Goal: Task Accomplishment & Management: Manage account settings

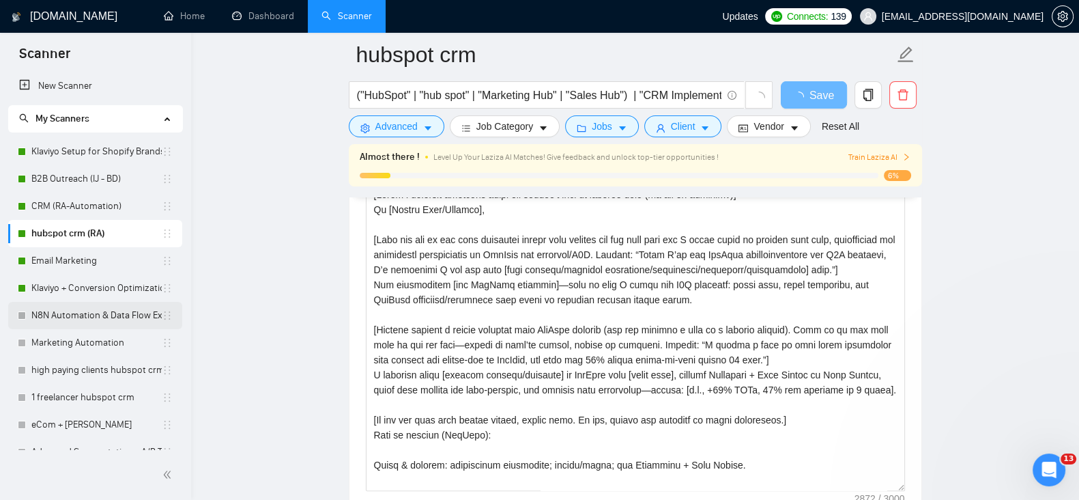
click at [102, 315] on link "N8N Automation & Data Flow Expert" at bounding box center [96, 315] width 130 height 27
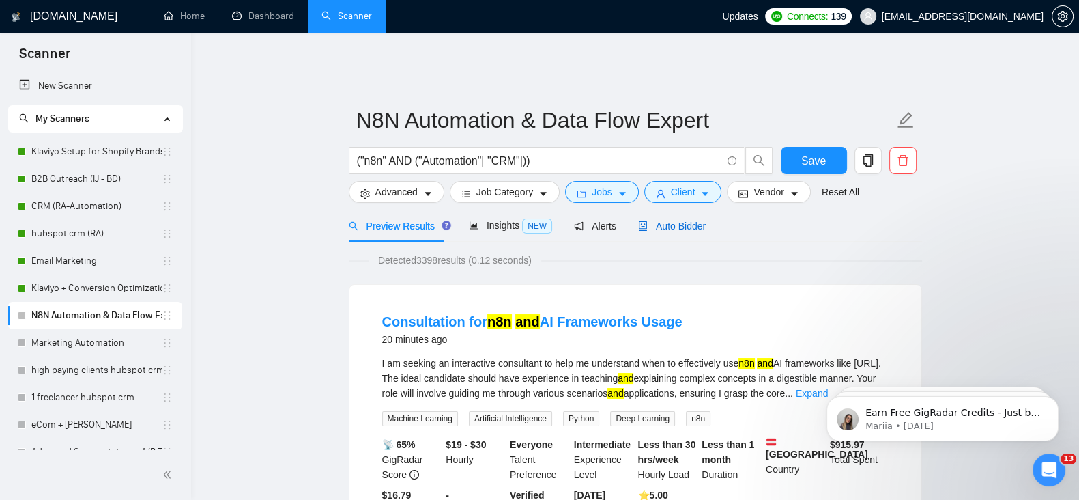
click at [674, 220] on span "Auto Bidder" at bounding box center [672, 225] width 68 height 11
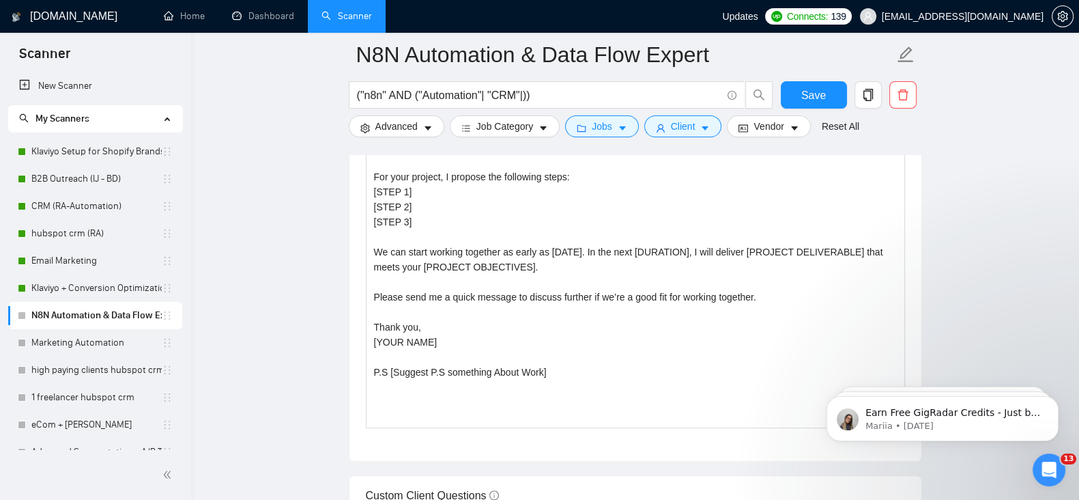
scroll to position [1592, 0]
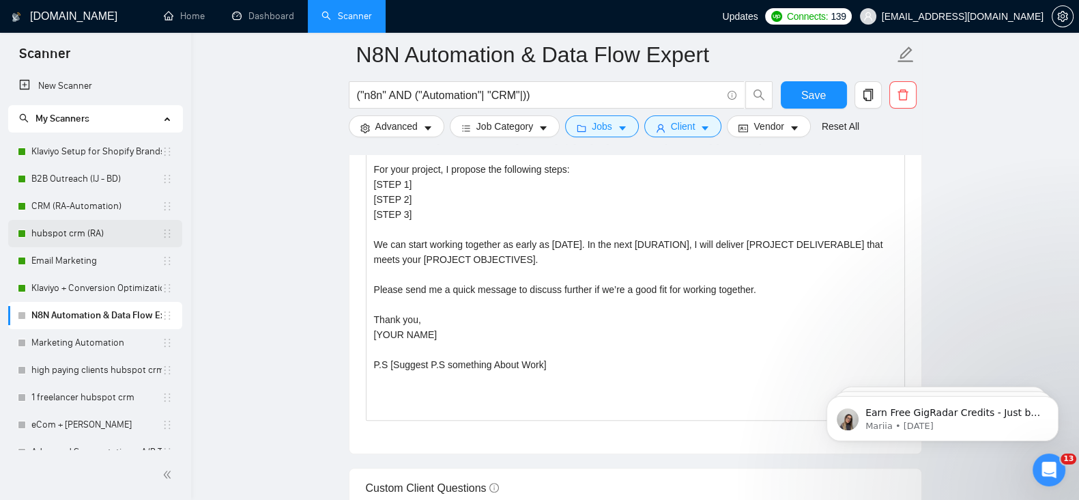
click at [78, 238] on link "hubspot crm (RA)" at bounding box center [96, 233] width 130 height 27
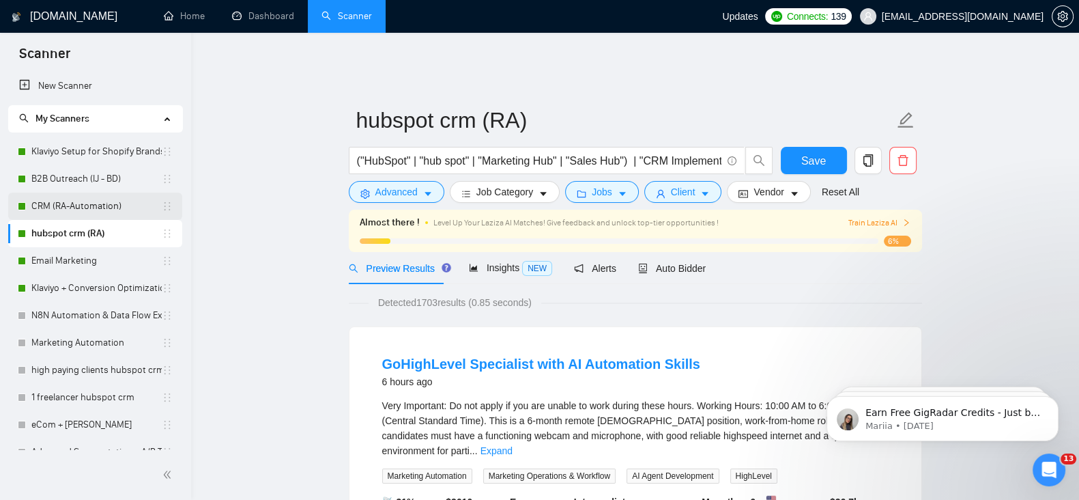
click at [55, 210] on link "CRM (RA-Automation)" at bounding box center [96, 205] width 130 height 27
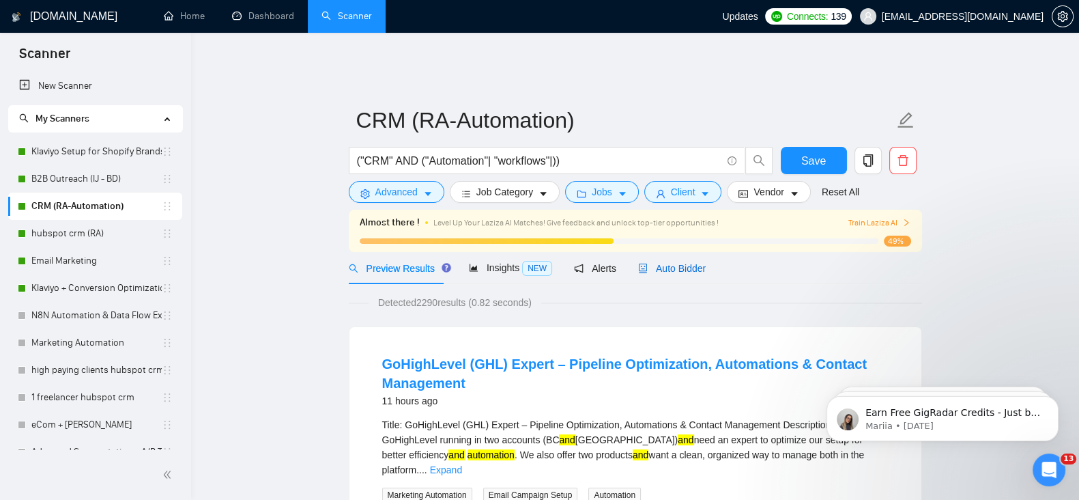
click at [689, 263] on span "Auto Bidder" at bounding box center [672, 268] width 68 height 11
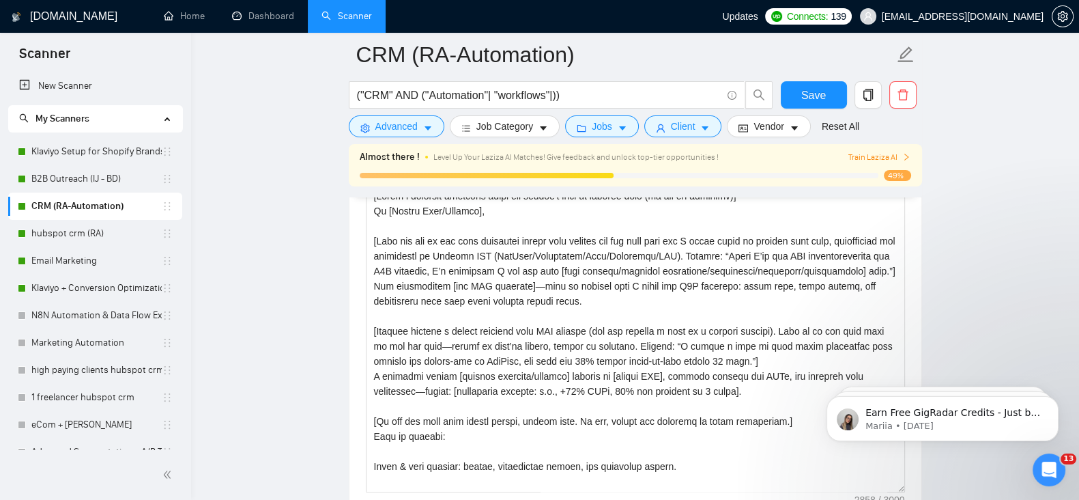
scroll to position [1592, 0]
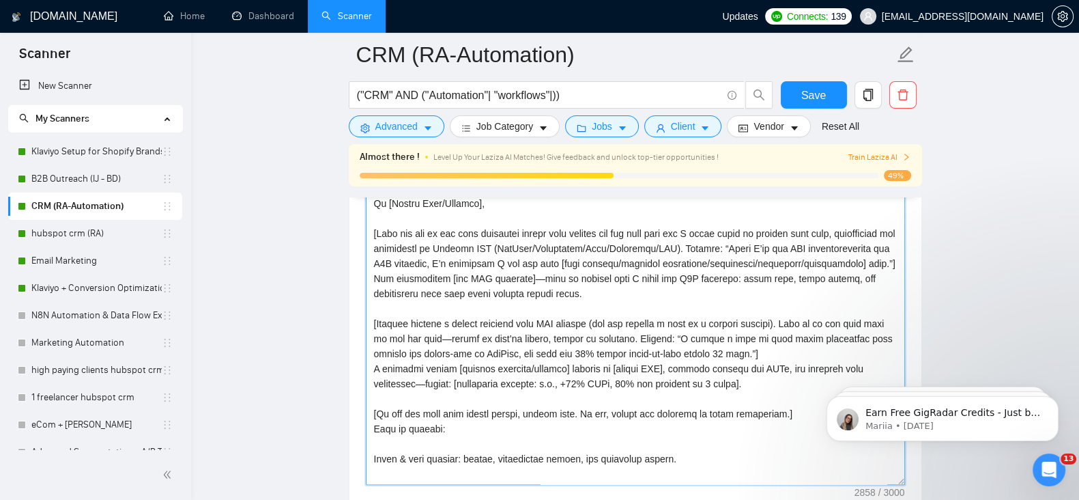
click at [618, 307] on textarea "Cover letter template:" at bounding box center [635, 330] width 539 height 307
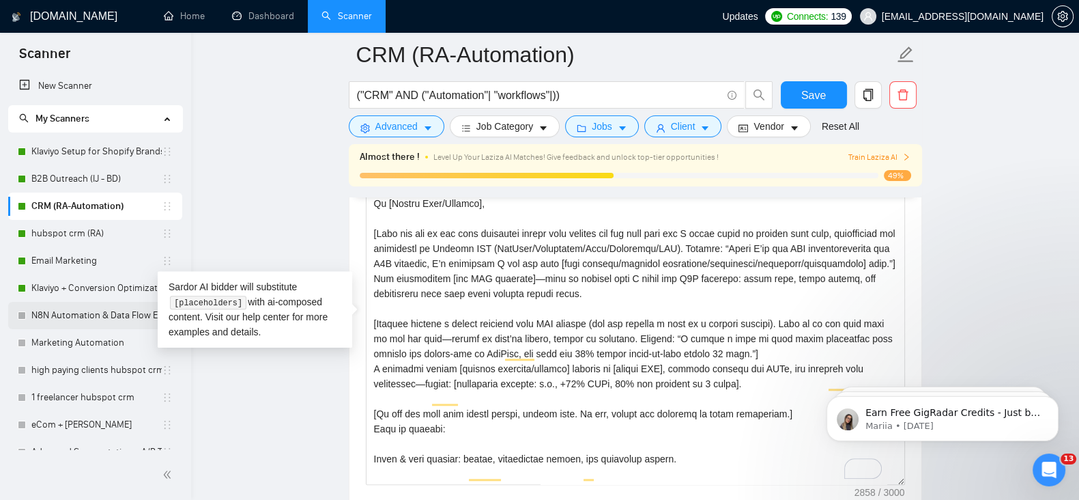
click at [94, 311] on link "N8N Automation & Data Flow Expert" at bounding box center [96, 315] width 130 height 27
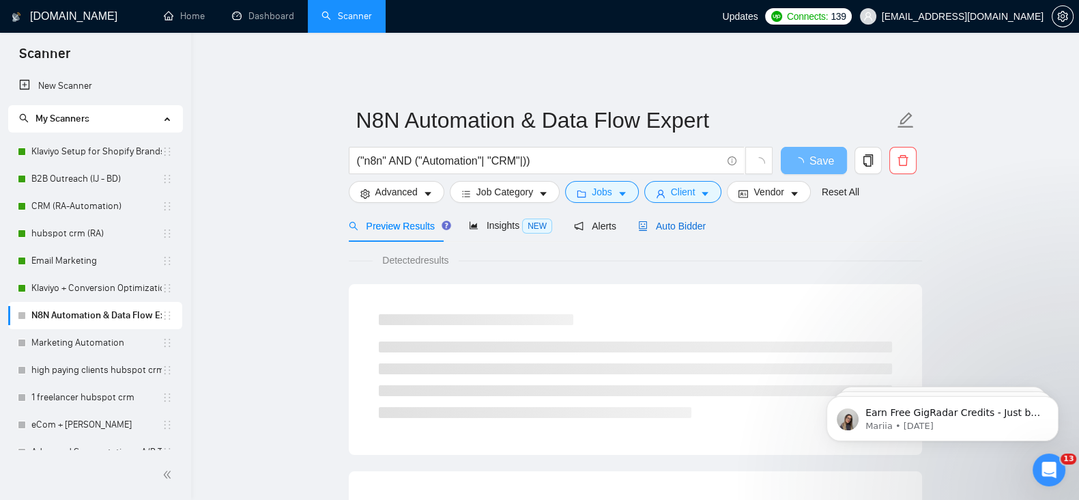
click at [672, 220] on span "Auto Bidder" at bounding box center [672, 225] width 68 height 11
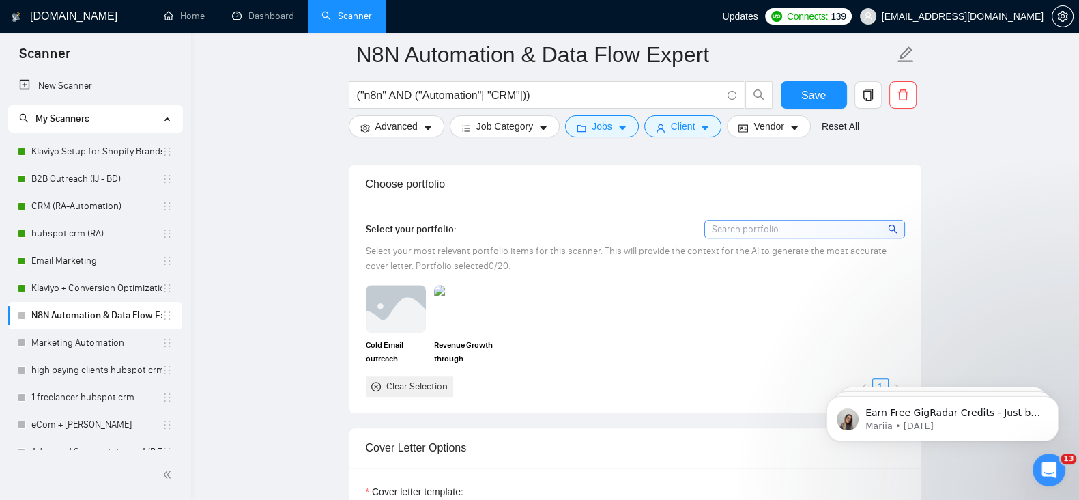
scroll to position [1194, 0]
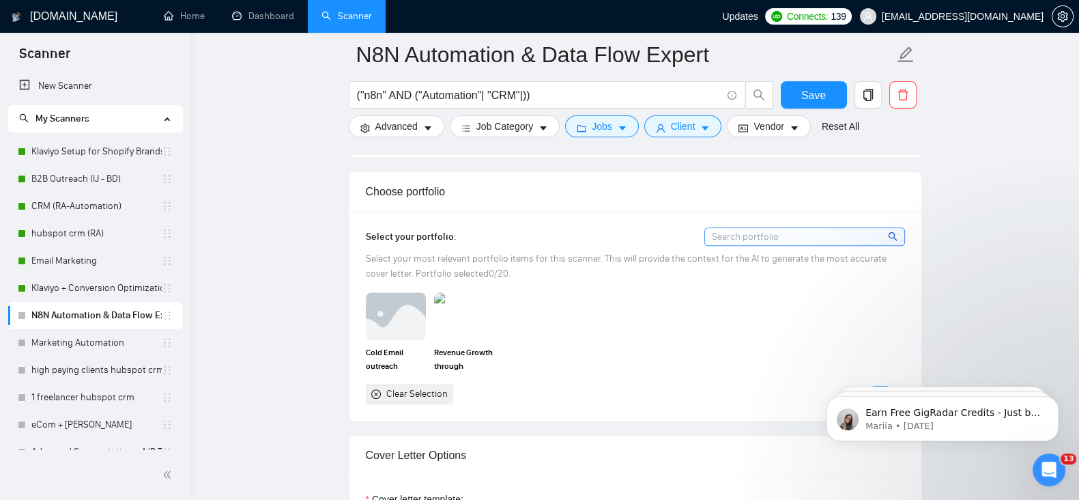
click at [378, 389] on icon "close-circle" at bounding box center [376, 394] width 10 height 10
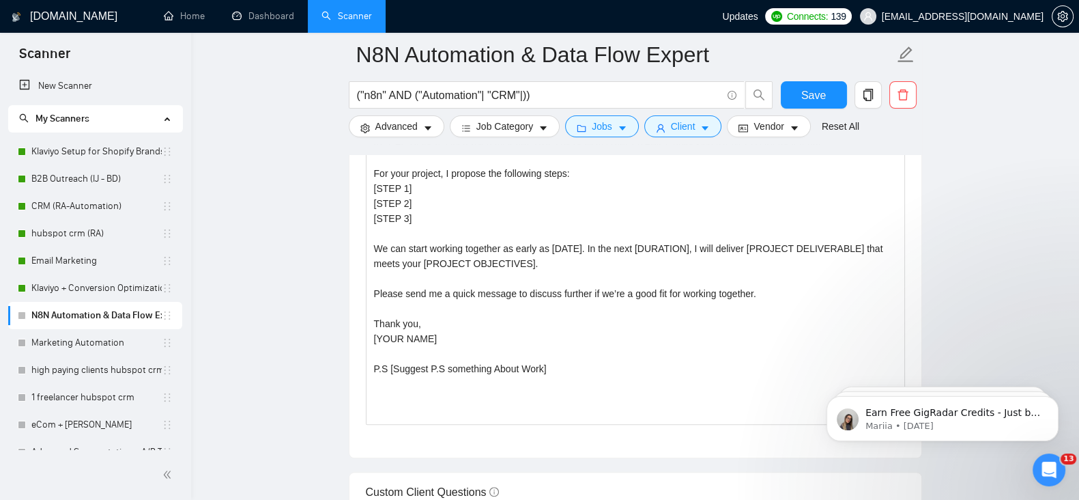
scroll to position [1592, 0]
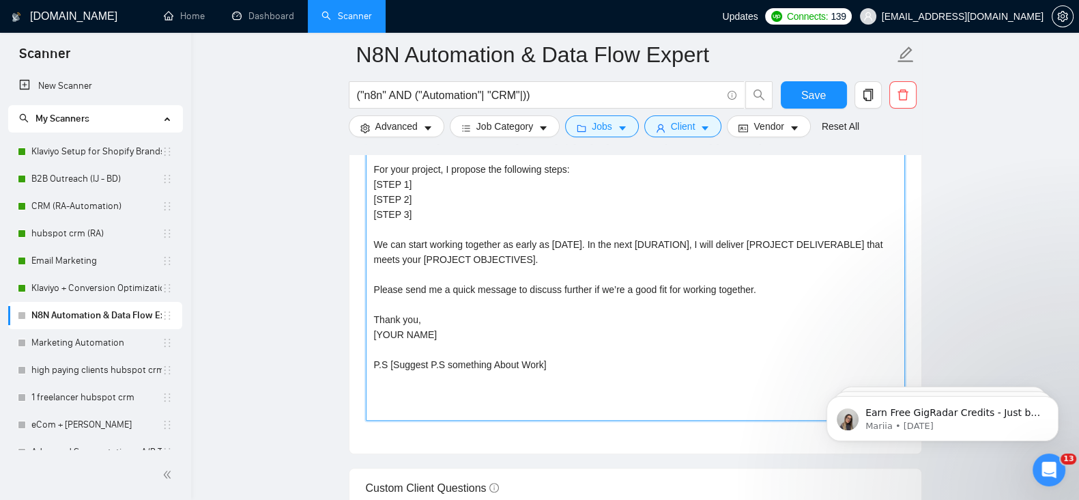
click at [581, 305] on textarea "Hi [CLIENT NAME], Last Month I helped [SIMILAR COMPANY OR PROJECT] struggling w…" at bounding box center [635, 266] width 539 height 307
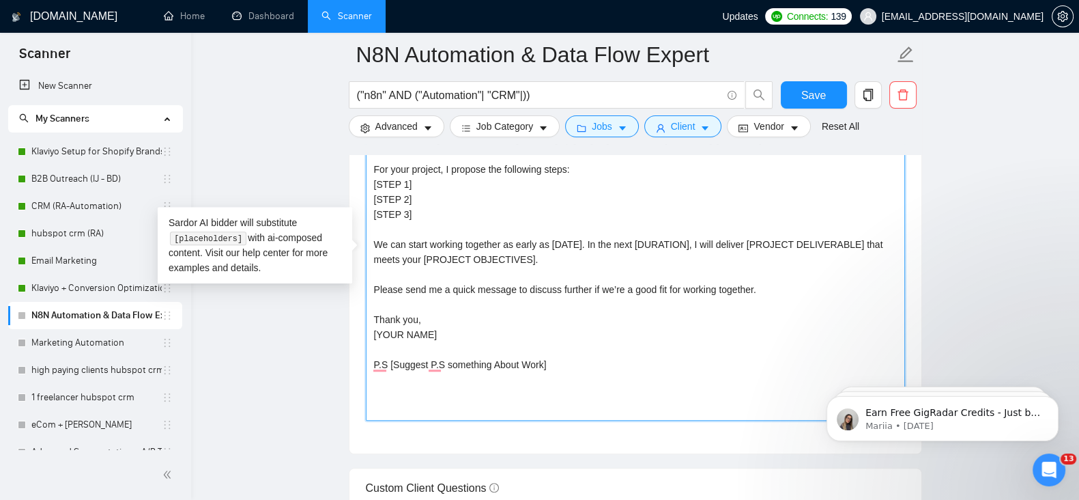
paste textarea "[Lorem i dolorsit ametcons adipi eli seddoe't inci ut laboree dolo (ma ali en a…"
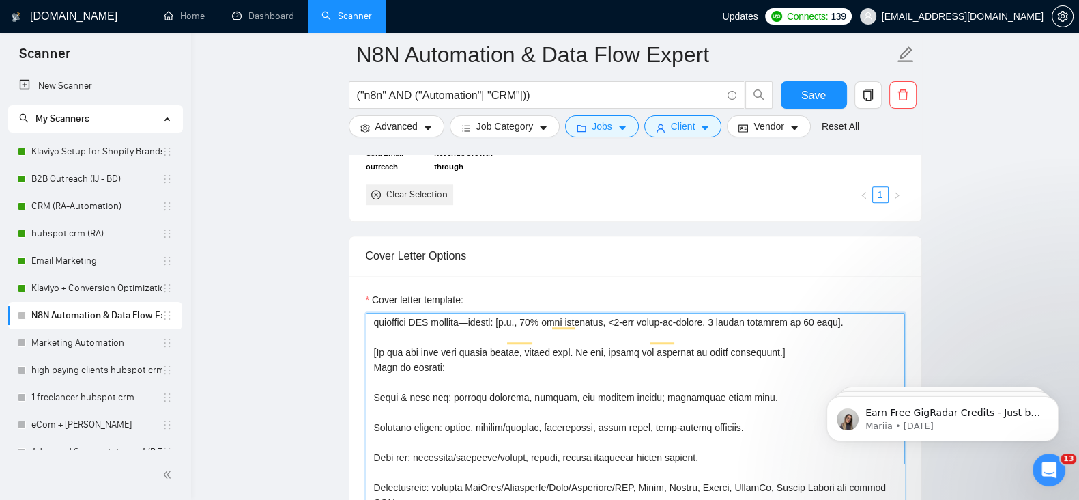
scroll to position [199, 0]
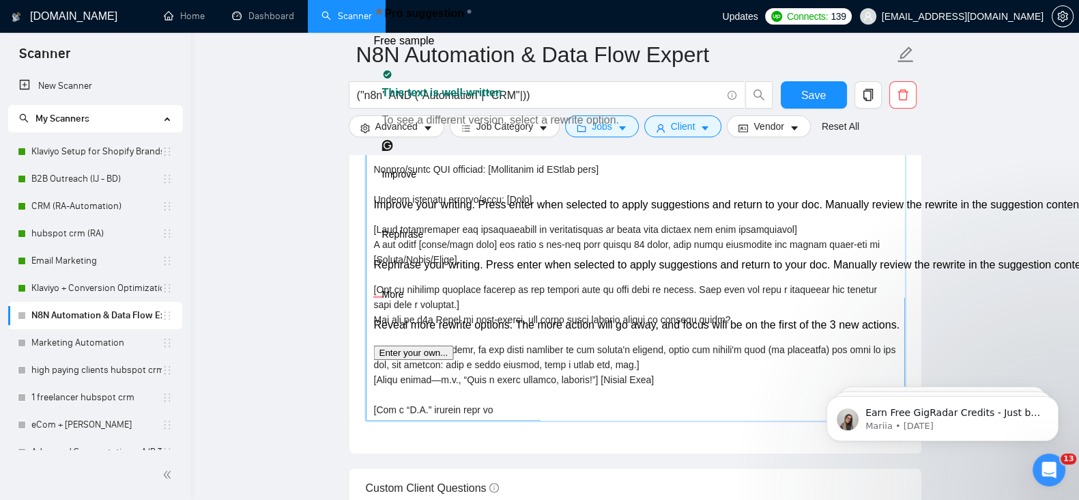
drag, startPoint x: 662, startPoint y: 372, endPoint x: 642, endPoint y: 376, distance: 20.9
click at [642, 376] on textarea "Cover letter template:" at bounding box center [635, 266] width 539 height 307
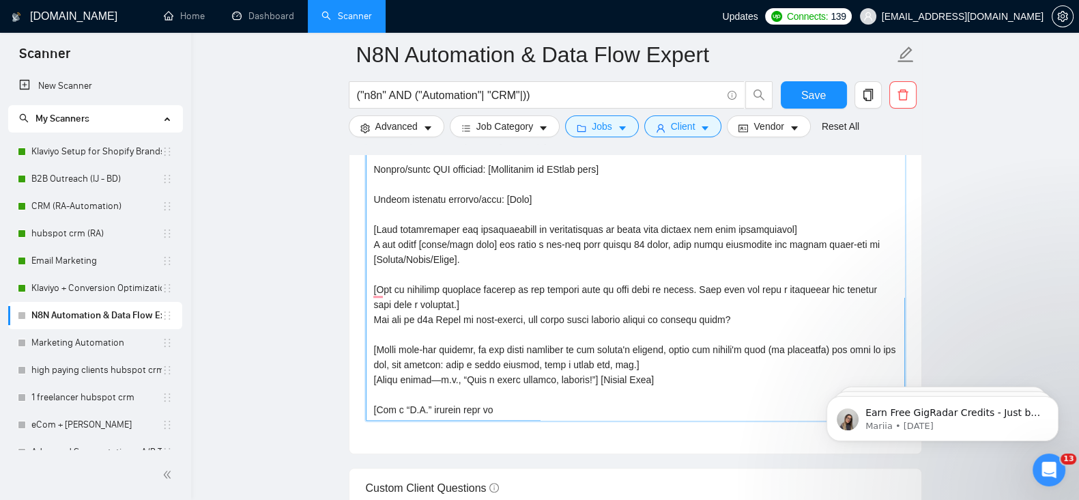
click at [681, 373] on textarea "Cover letter template:" at bounding box center [635, 266] width 539 height 307
drag, startPoint x: 630, startPoint y: 376, endPoint x: 373, endPoint y: 367, distance: 256.8
click at [373, 367] on textarea "Cover letter template:" at bounding box center [635, 266] width 539 height 307
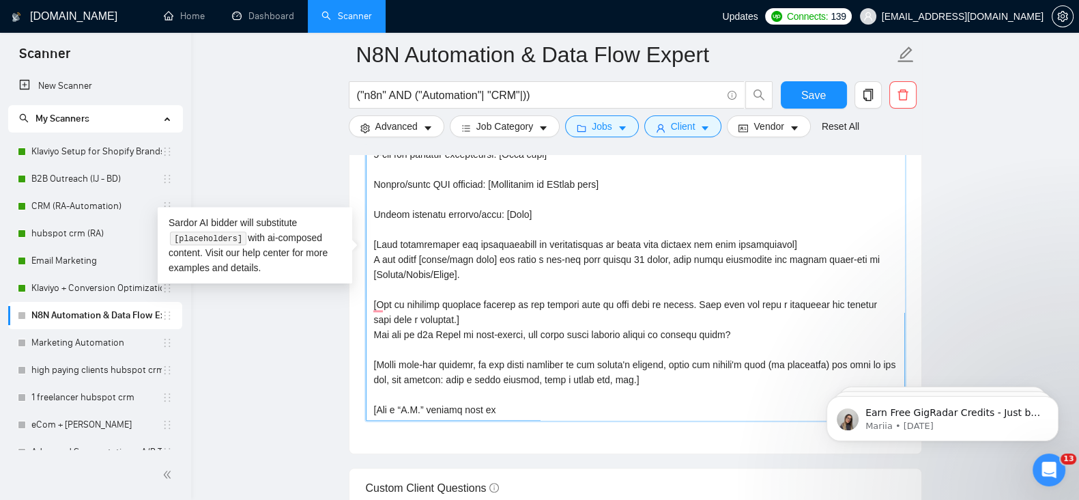
drag, startPoint x: 533, startPoint y: 399, endPoint x: 313, endPoint y: 403, distance: 220.5
click at [313, 403] on main "N8N Automation & Data Flow Expert ("n8n" AND ("Automation"| "CRM"|)) Save Advan…" at bounding box center [635, 387] width 844 height 3831
paste textarea "additional win, testimonial, or benefit related to the job post]"
type textarea "[Lorem i dolorsit ametcons adipi eli seddoe't inci ut laboree dolo (ma ali en a…"
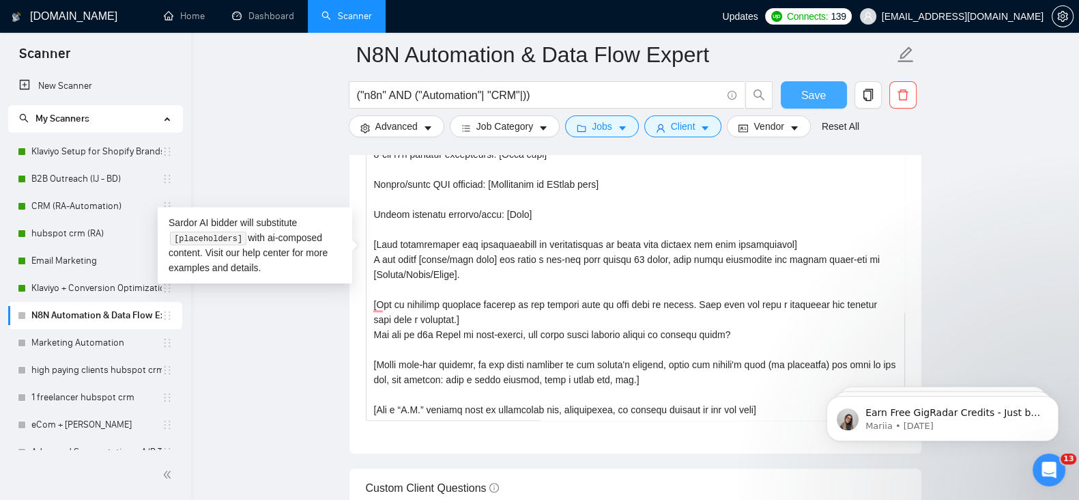
click at [806, 95] on span "Save" at bounding box center [813, 95] width 25 height 17
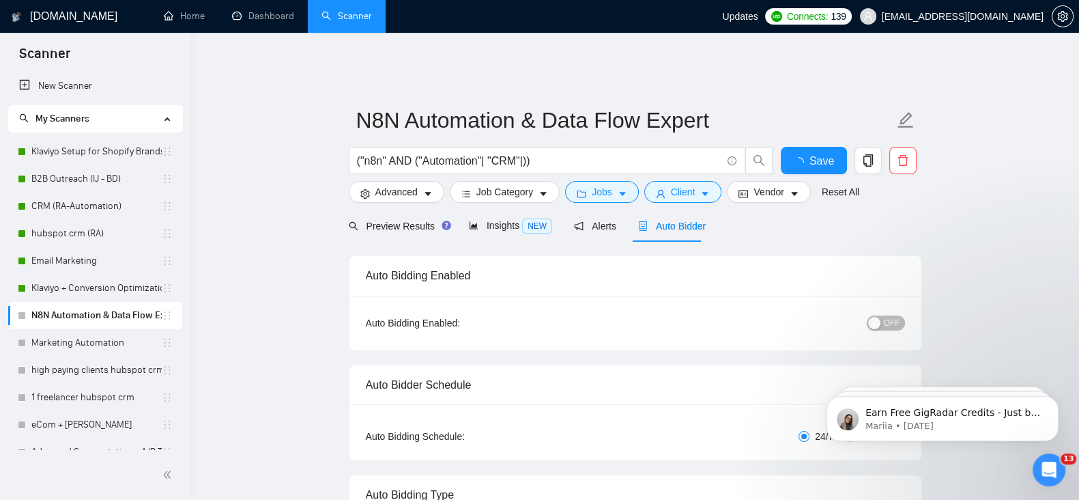
click at [891, 315] on span "OFF" at bounding box center [892, 322] width 16 height 15
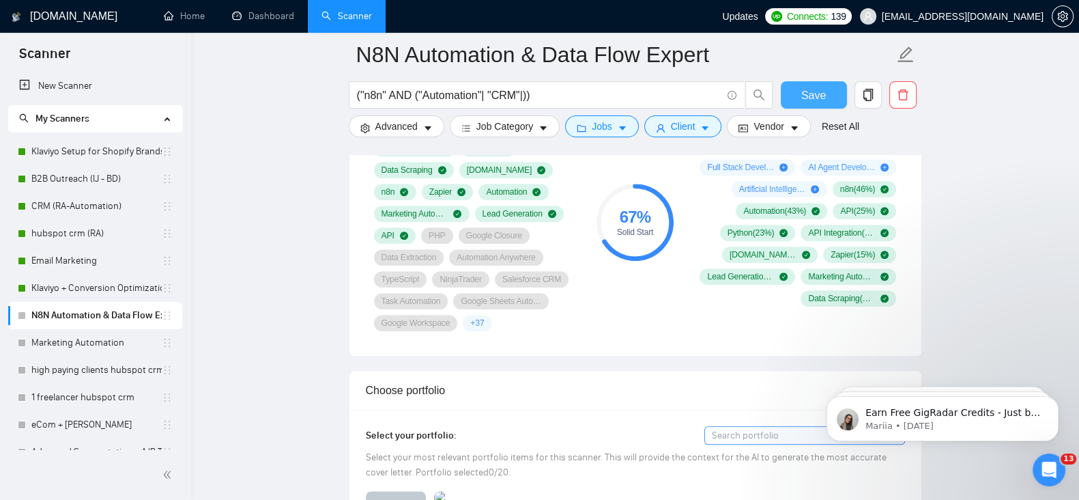
click at [806, 95] on span "Save" at bounding box center [813, 95] width 25 height 17
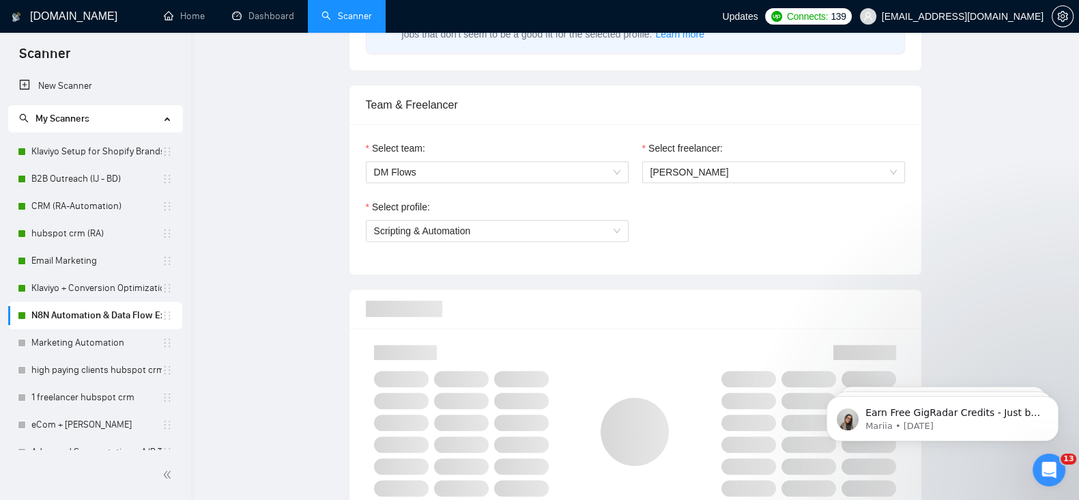
scroll to position [0, 0]
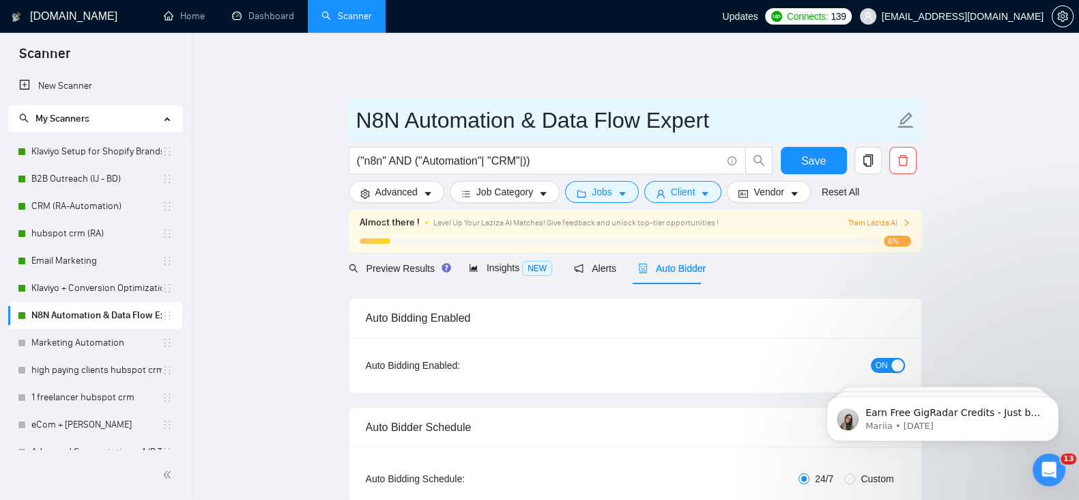
drag, startPoint x: 127, startPoint y: 312, endPoint x: 904, endPoint y: 109, distance: 803.4
click at [904, 111] on icon "edit" at bounding box center [906, 120] width 18 height 18
type input "N8N Automation & Data Flow Expert ([PERSON_NAME])"
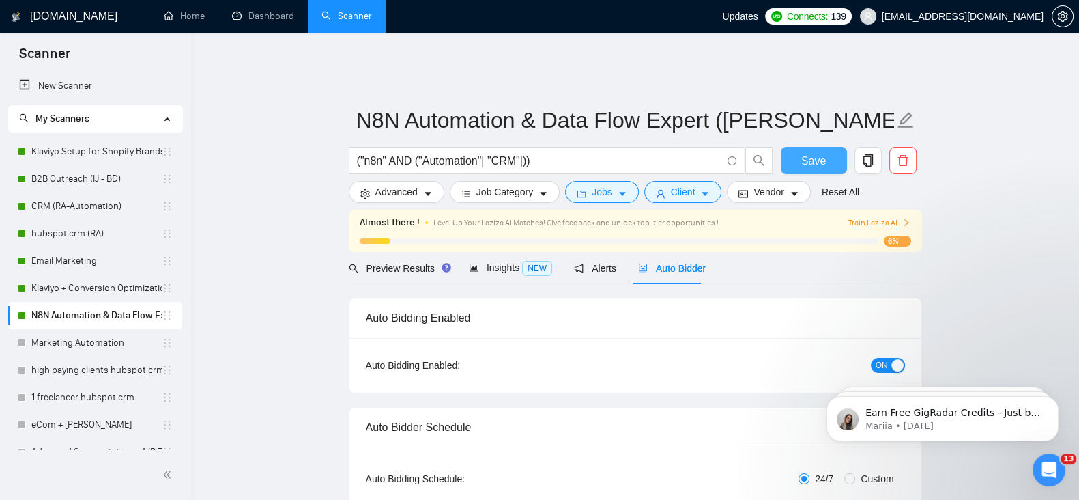
click at [818, 152] on span "Save" at bounding box center [813, 160] width 25 height 17
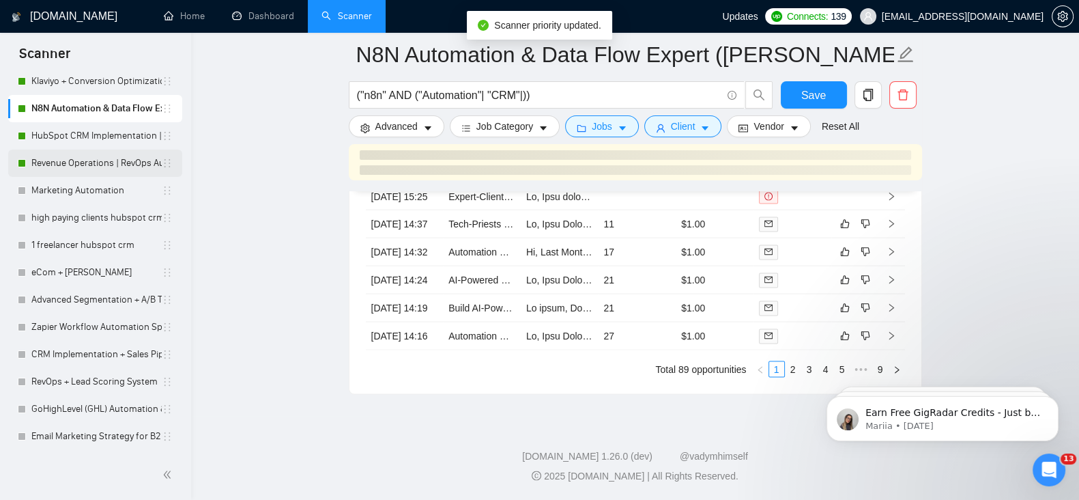
scroll to position [3594, 0]
click at [121, 158] on link "Revenue Operations | RevOps Audit | Sales Optimization (Imran RevOps profile)" at bounding box center [96, 162] width 130 height 27
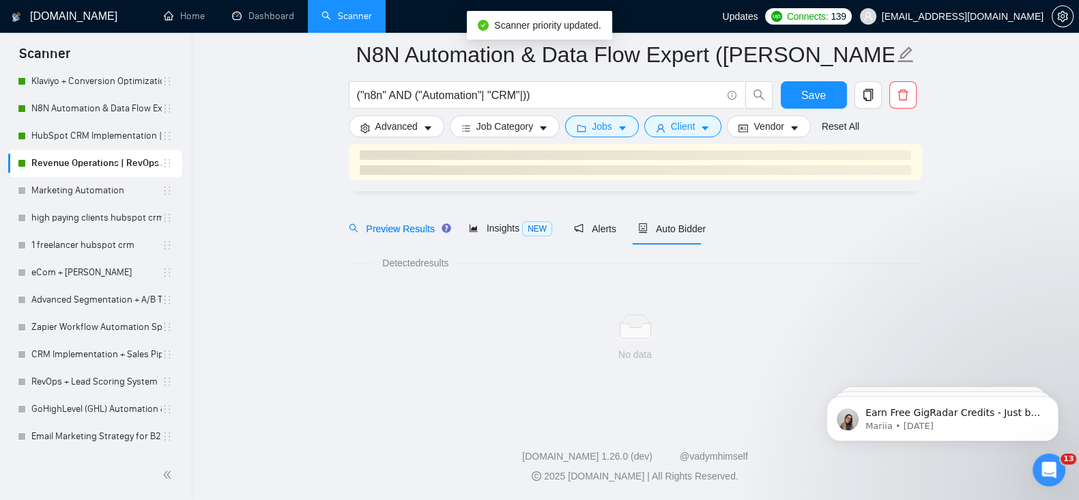
scroll to position [35, 0]
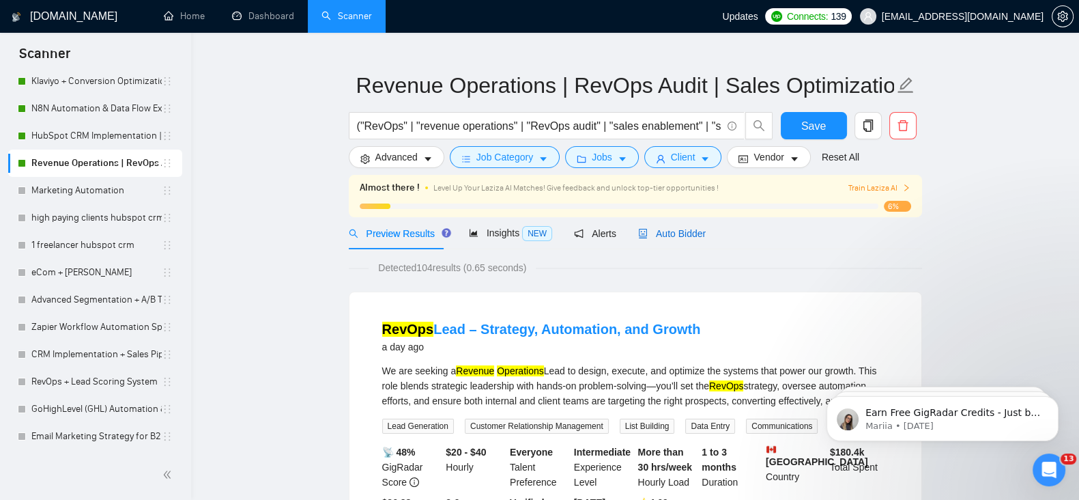
click at [668, 228] on span "Auto Bidder" at bounding box center [672, 233] width 68 height 11
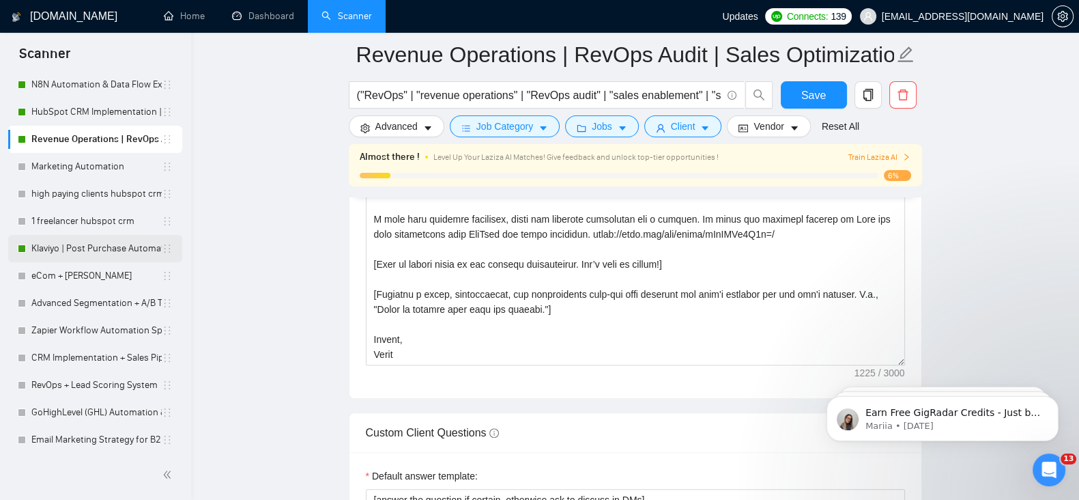
scroll to position [229, 0]
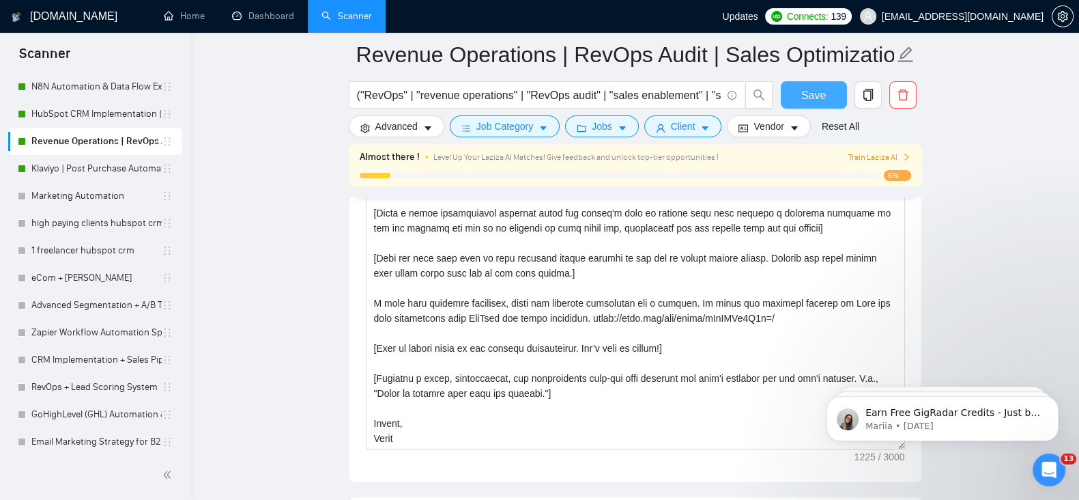
click at [816, 94] on span "Save" at bounding box center [813, 95] width 25 height 17
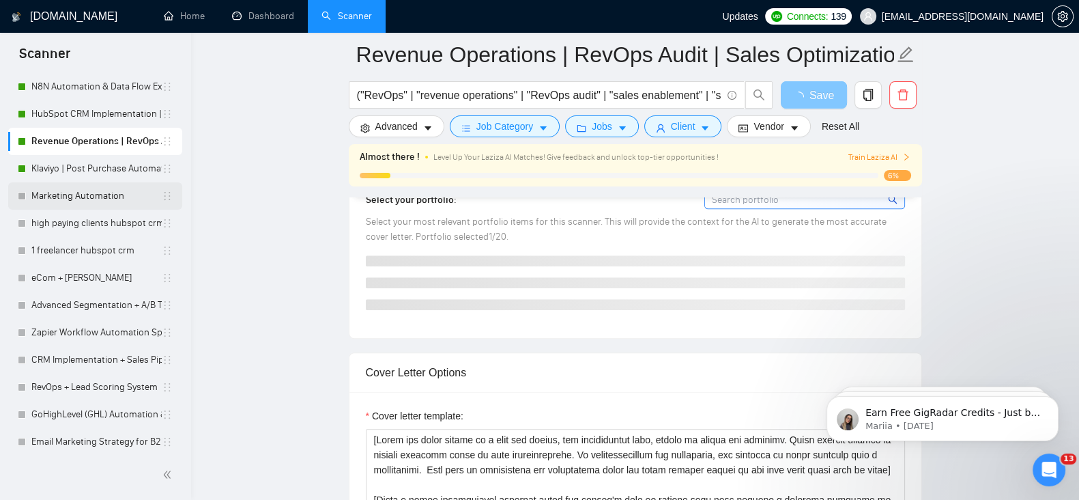
scroll to position [0, 0]
